Goal: Information Seeking & Learning: Understand process/instructions

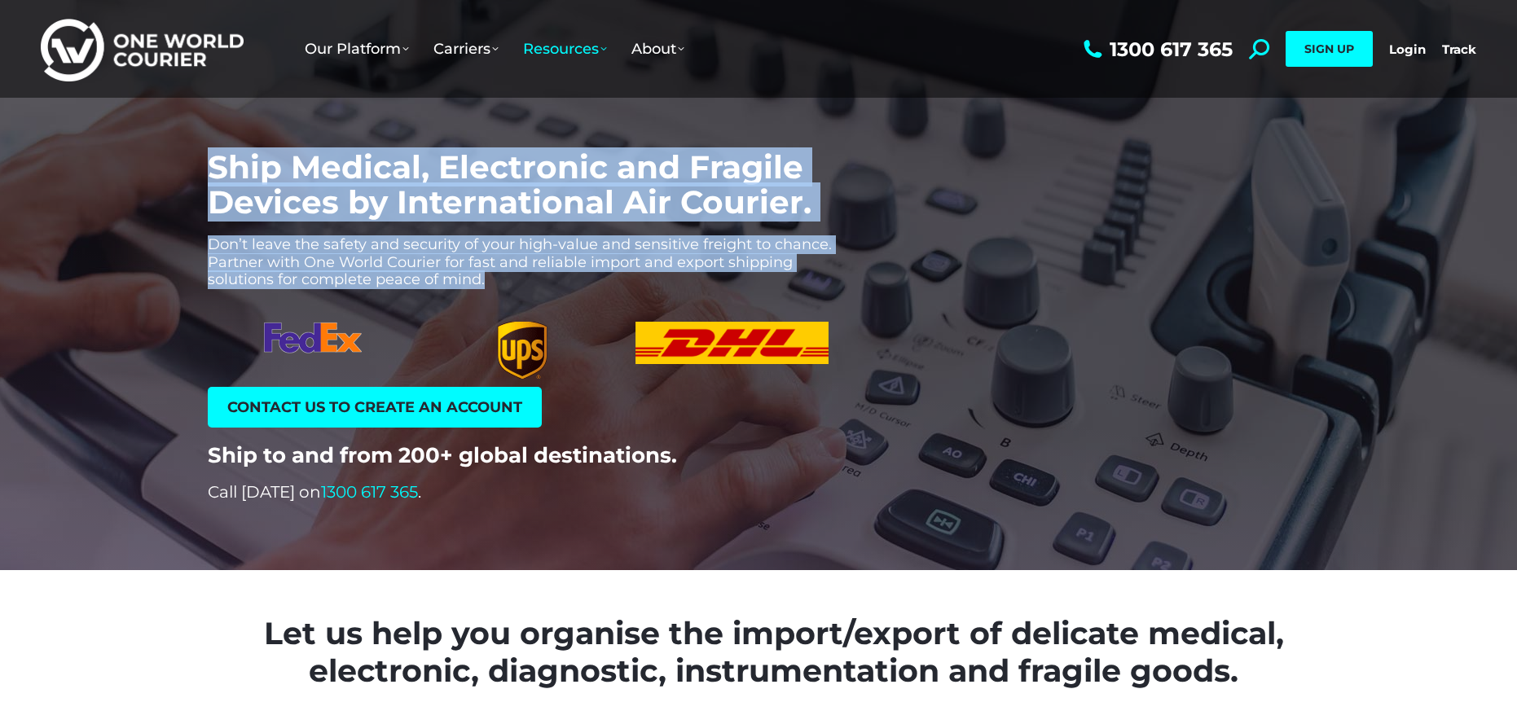
drag, startPoint x: 231, startPoint y: 162, endPoint x: 548, endPoint y: 280, distance: 338.3
click at [542, 277] on div "Ship Medical, Electronic and Fragile Devices by International Air Courier. Don’…" at bounding box center [501, 326] width 669 height 352
copy div "Ship Medical, Electronic and Fragile Devices by International Air Courier. Don’…"
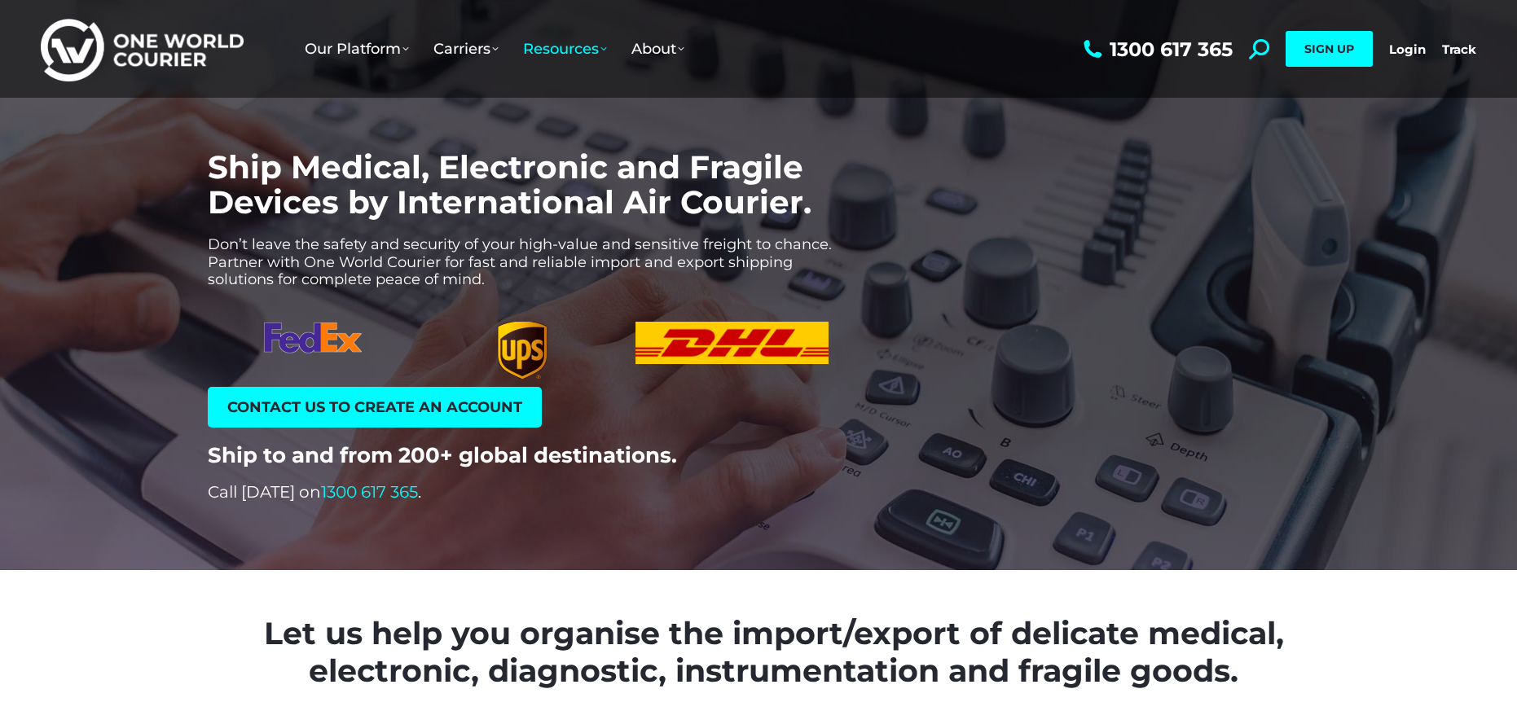
click at [785, 59] on ul "Our Platform Why Use Us Our Software as a Service How Our Software Works Take a…" at bounding box center [686, 49] width 787 height 98
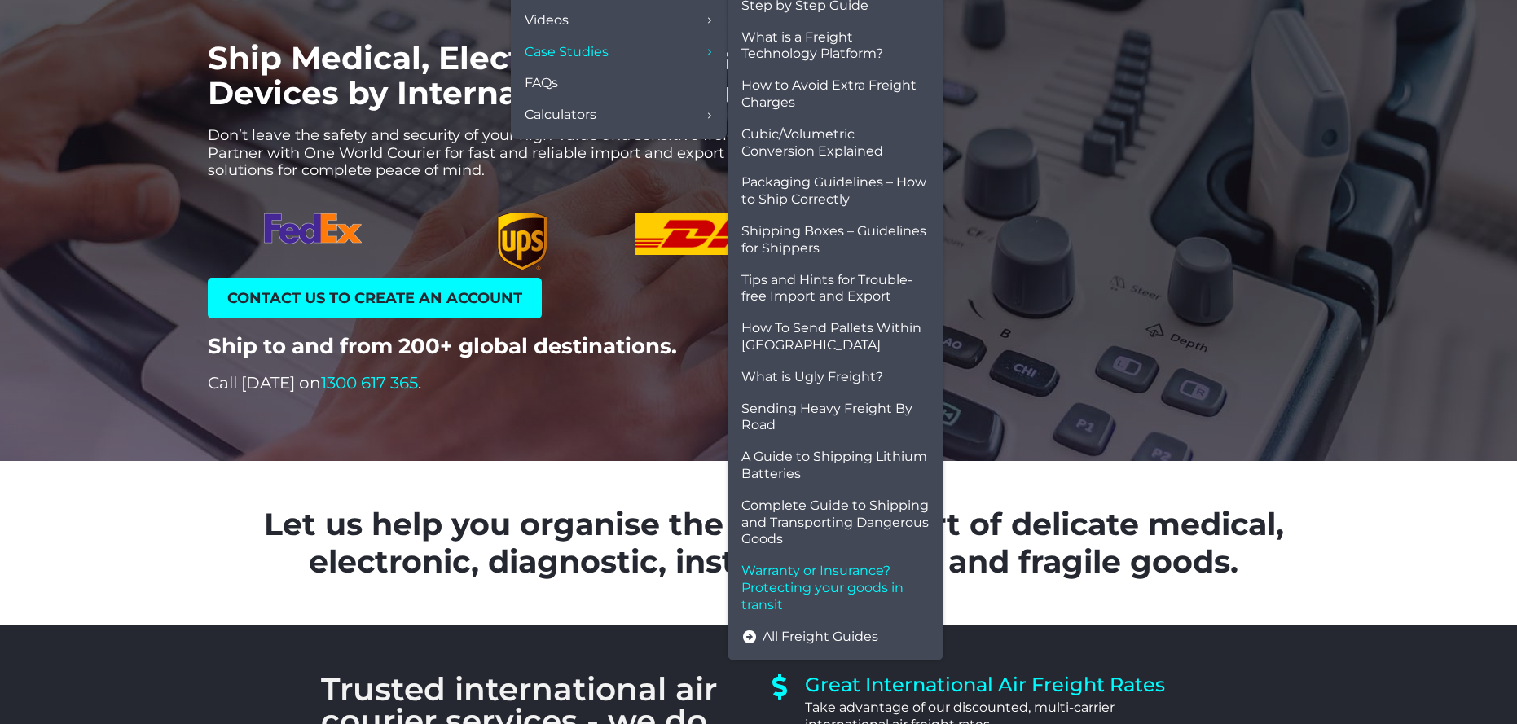
scroll to position [104, 0]
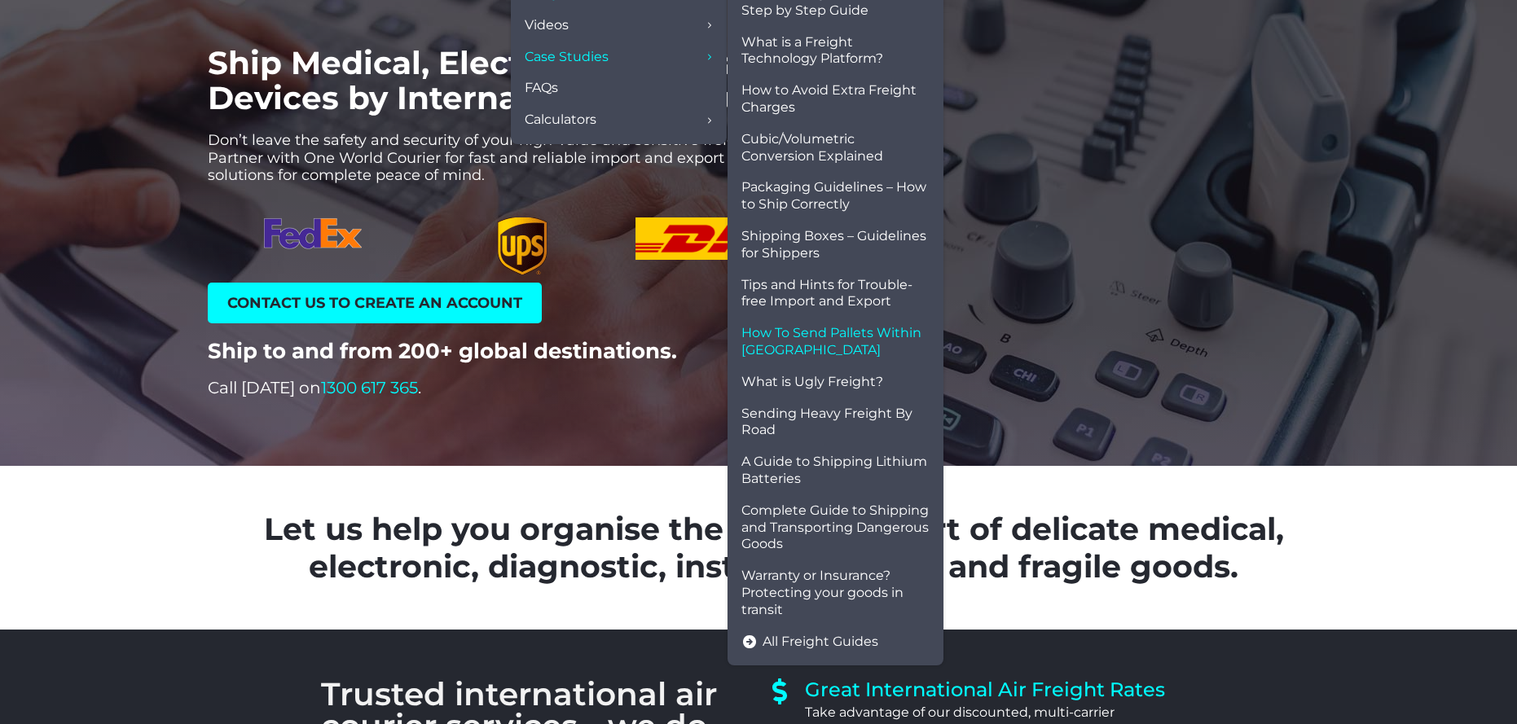
click at [810, 329] on span "How To Send Pallets Within [GEOGRAPHIC_DATA]" at bounding box center [835, 342] width 188 height 34
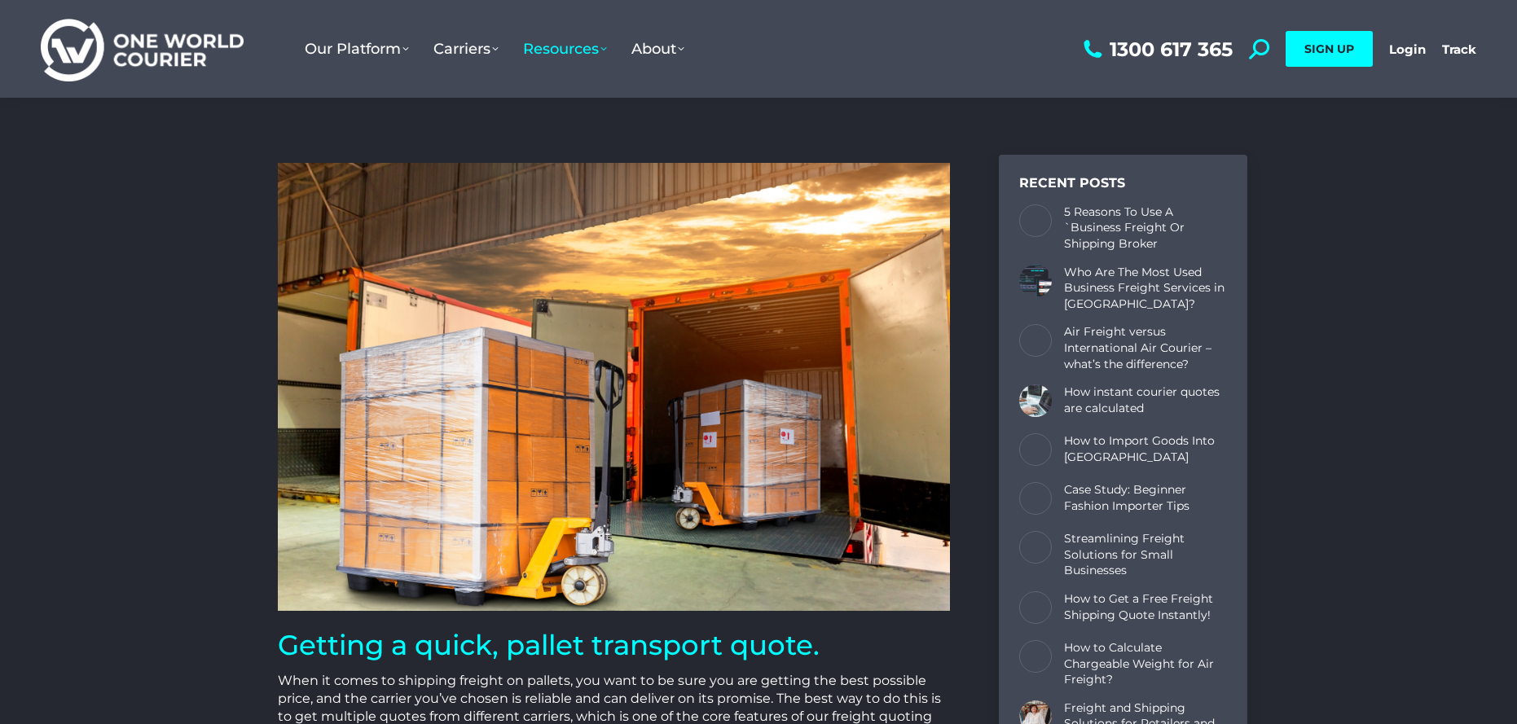
drag, startPoint x: 772, startPoint y: 77, endPoint x: 610, endPoint y: 72, distance: 162.3
click at [772, 77] on ul "Our Platform Why Use Us Our Software as a Service How Our Software Works Take a…" at bounding box center [686, 49] width 787 height 98
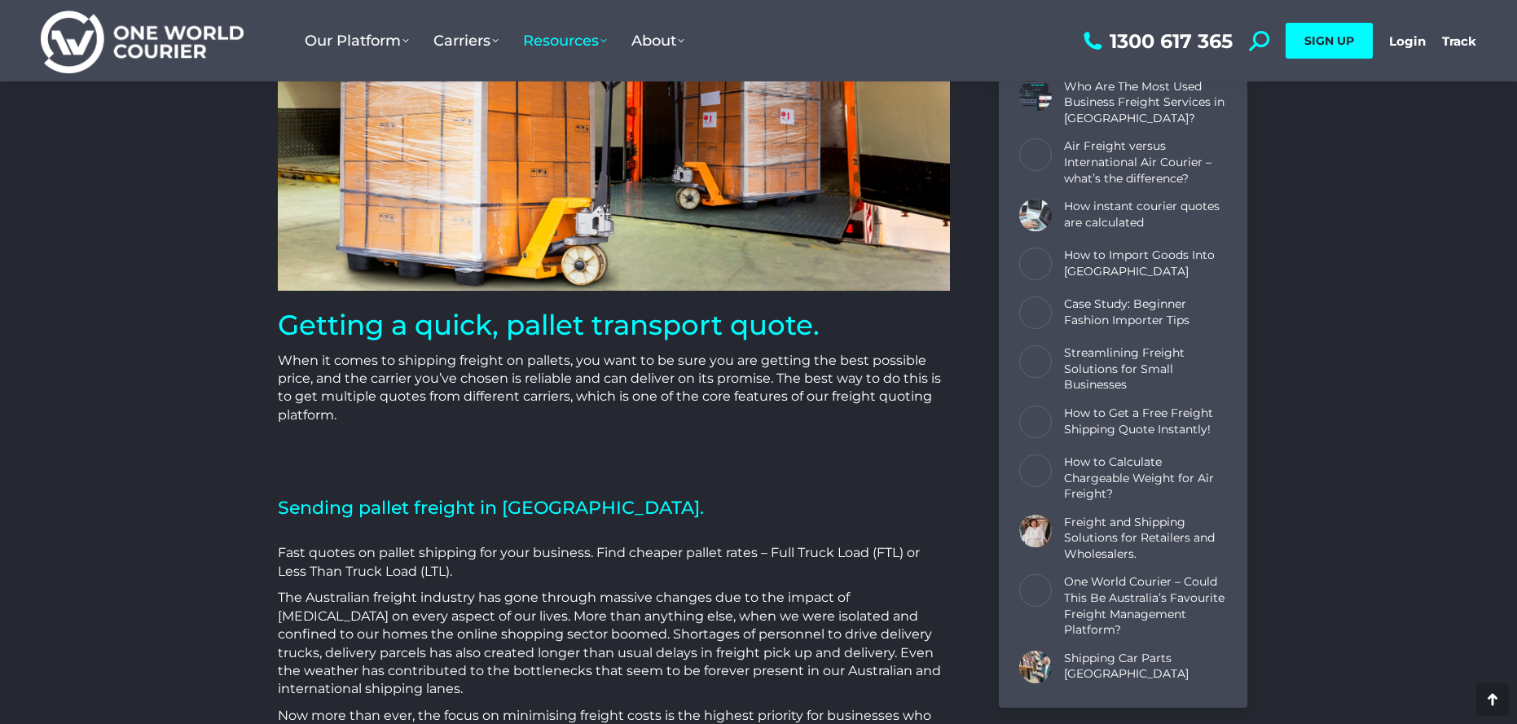
scroll to position [353, 0]
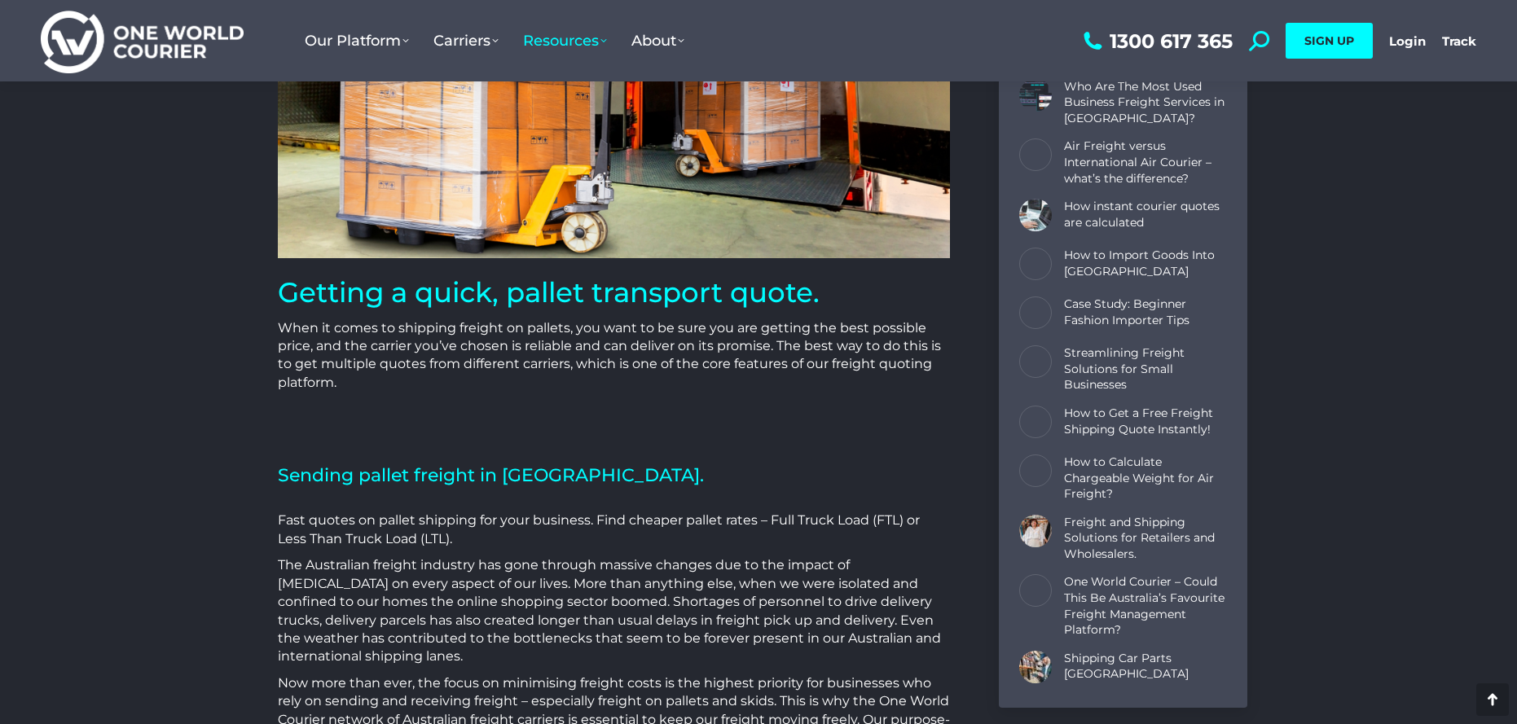
click at [475, 332] on p "When it comes to shipping freight on pallets, you want to be sure you are getti…" at bounding box center [614, 355] width 672 height 73
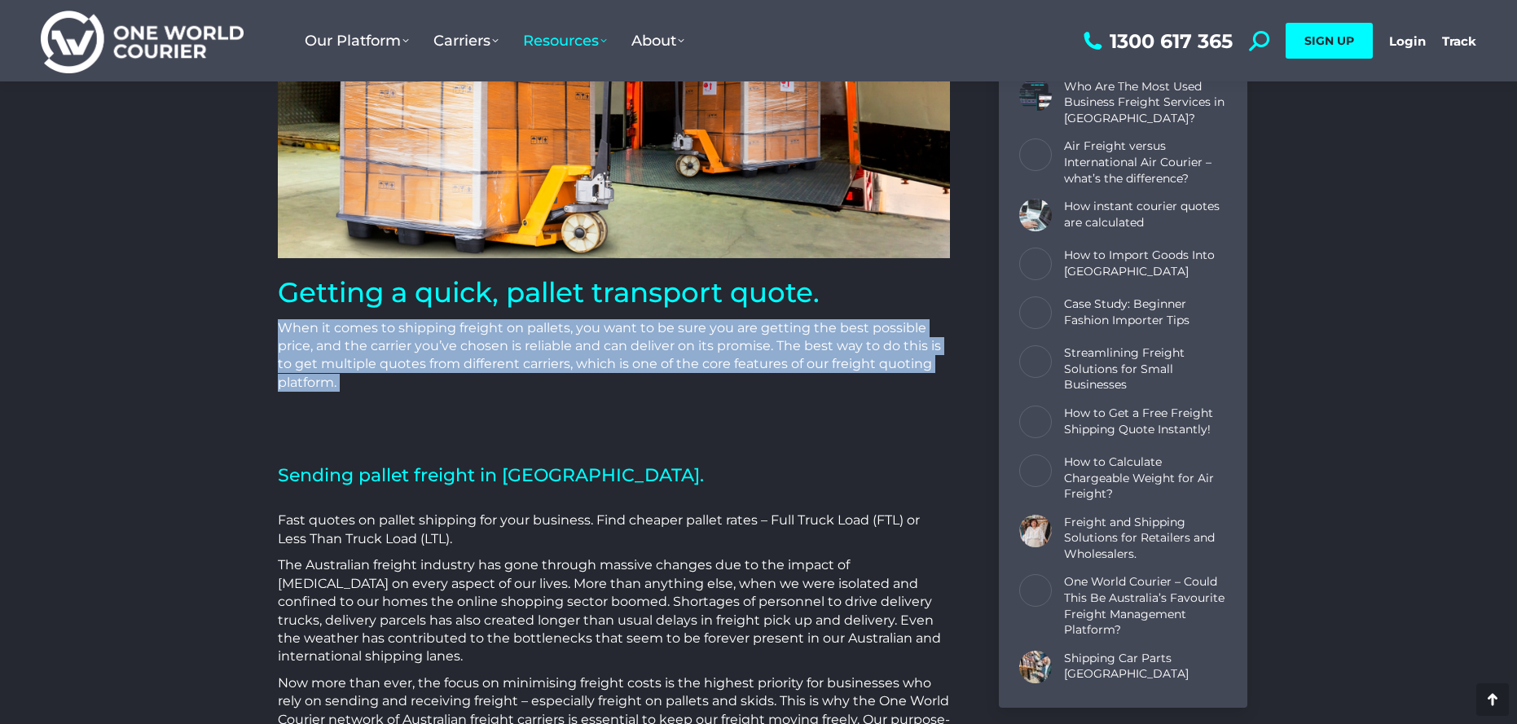
scroll to position [349, 0]
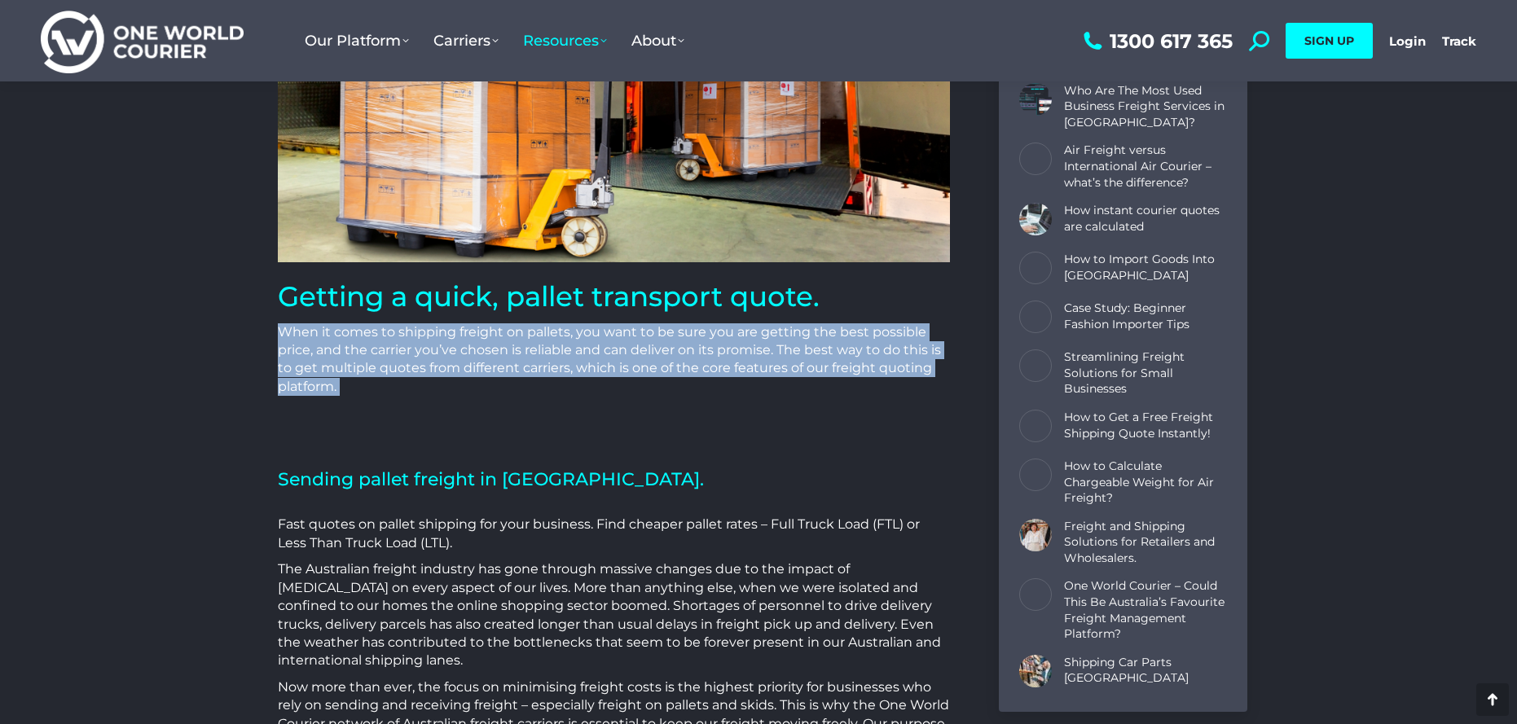
click at [475, 332] on p "When it comes to shipping freight on pallets, you want to be sure you are getti…" at bounding box center [614, 359] width 672 height 73
copy p "When it comes to shipping freight on pallets, you want to be sure you are getti…"
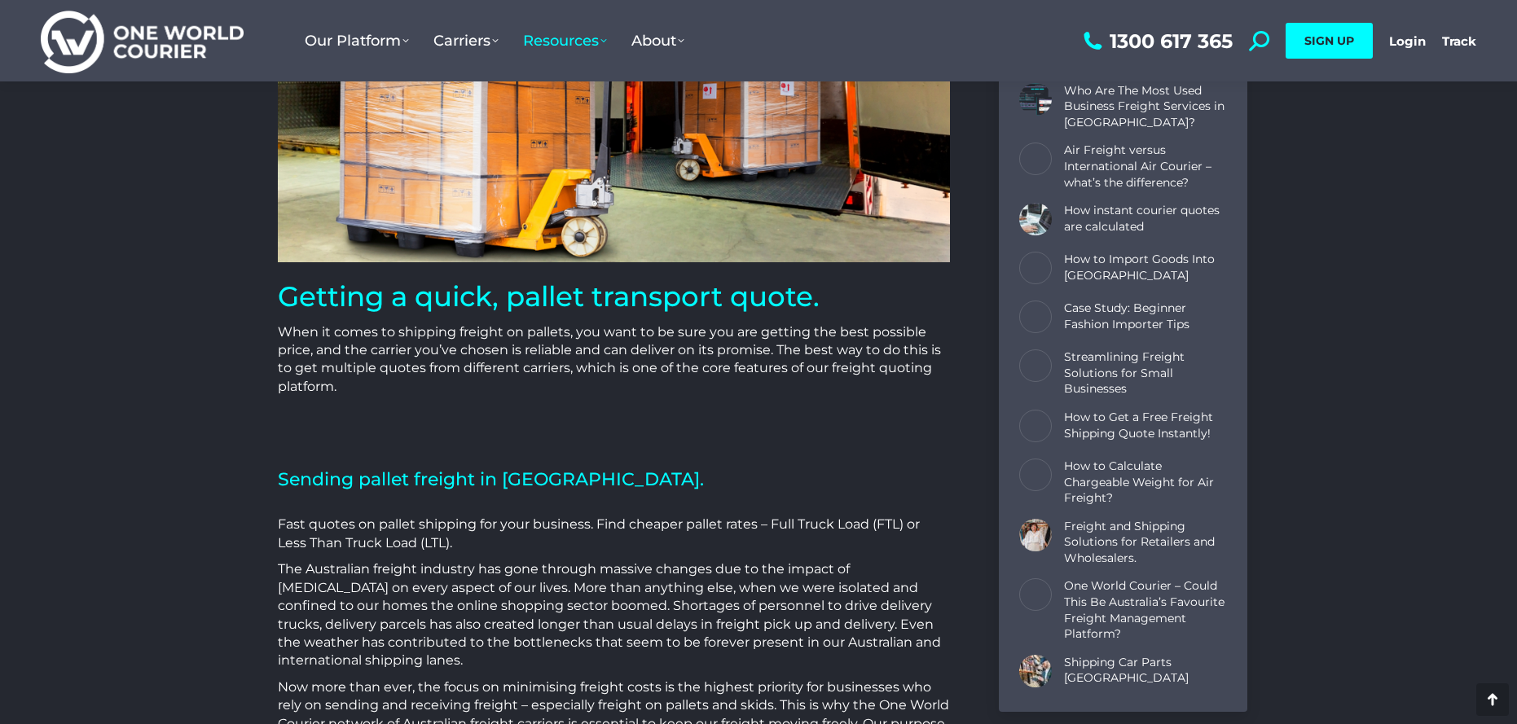
click at [448, 328] on p "When it comes to shipping freight on pallets, you want to be sure you are getti…" at bounding box center [614, 359] width 672 height 73
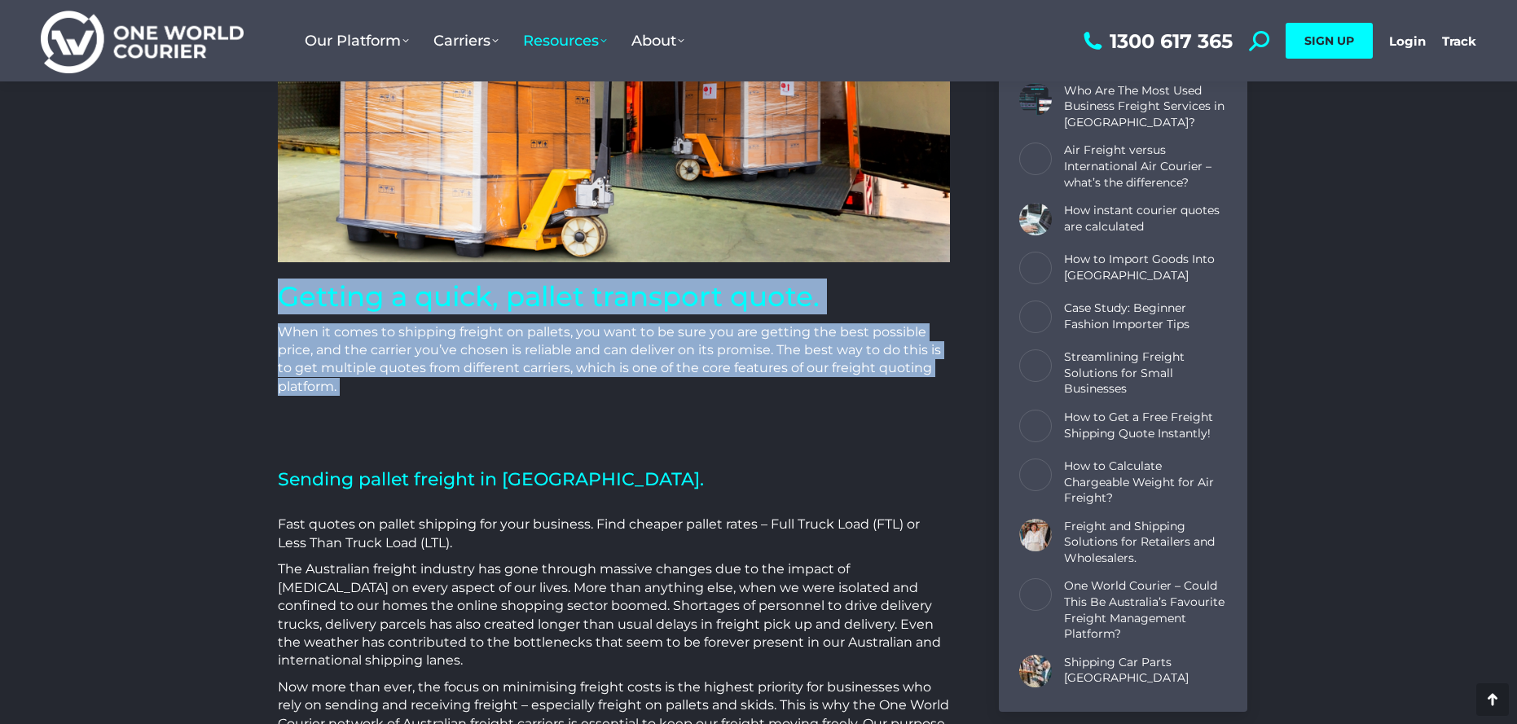
drag, startPoint x: 237, startPoint y: 287, endPoint x: 475, endPoint y: 395, distance: 261.4
copy div "Getting a quick, pallet transport quote. When it comes to shipping freight on p…"
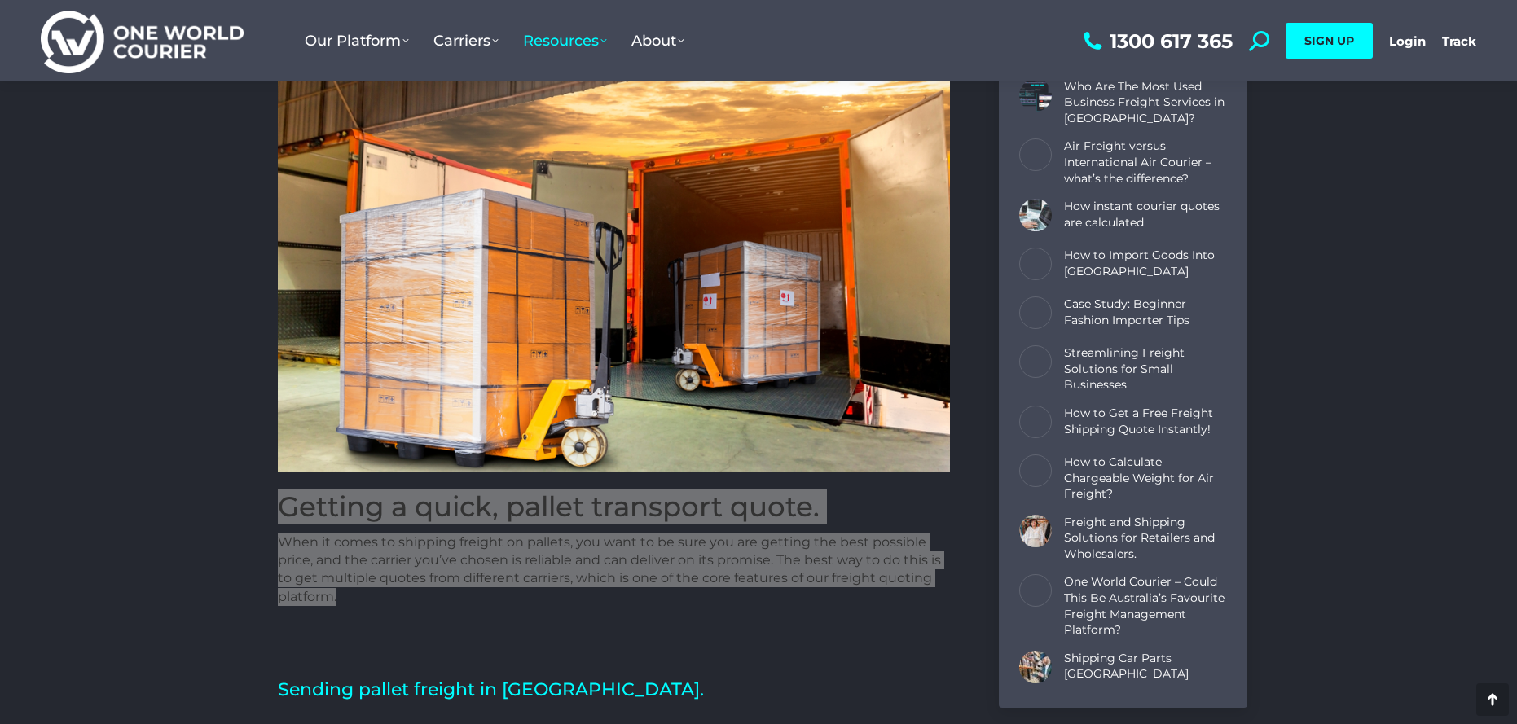
scroll to position [0, 0]
